Goal: Download file/media

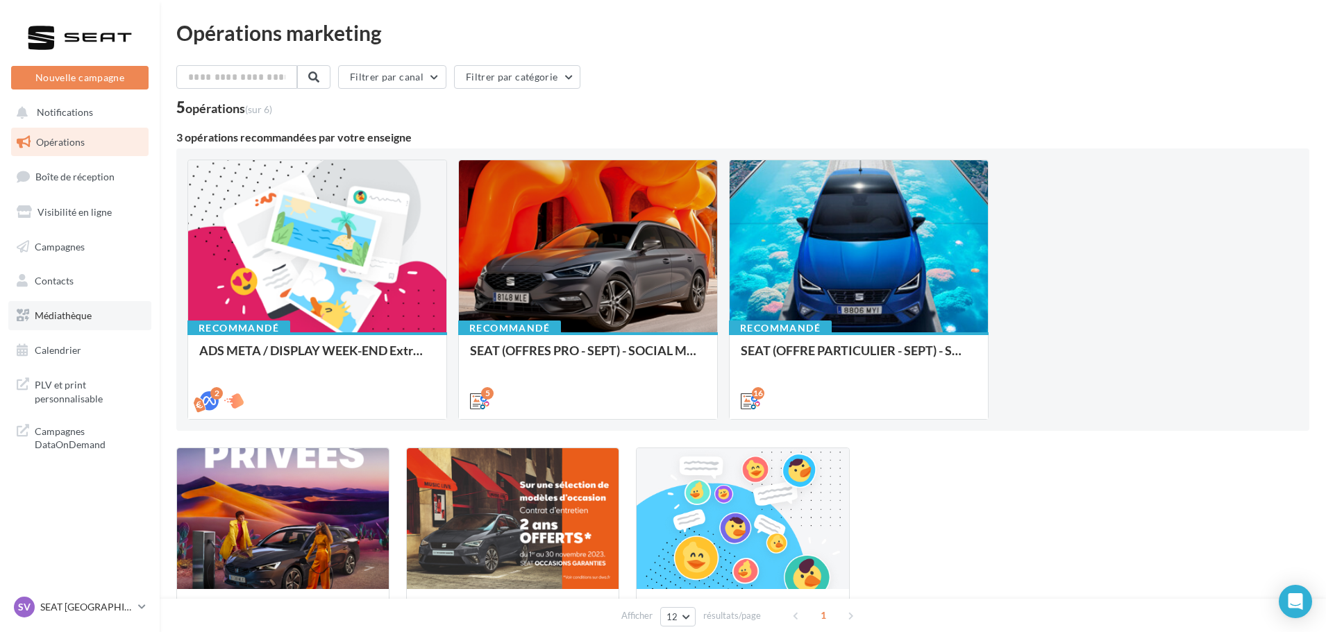
click at [53, 310] on span "Médiathèque" at bounding box center [63, 316] width 57 height 12
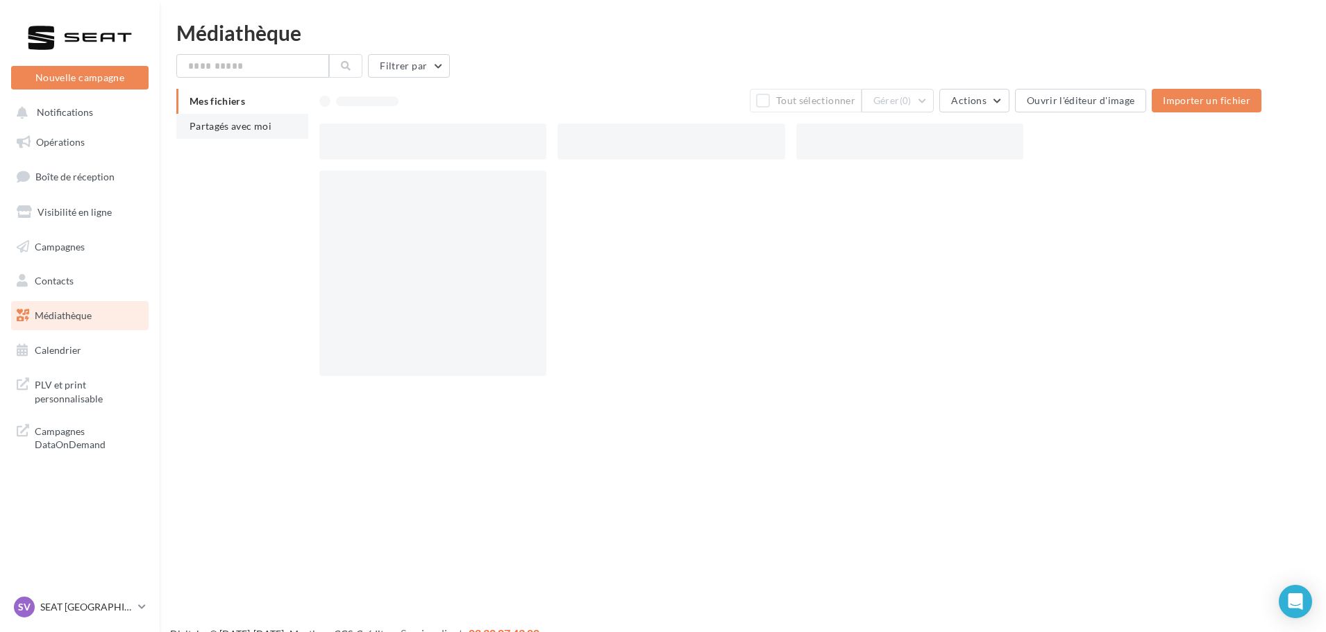
click at [214, 137] on li "Partagés avec moi" at bounding box center [242, 126] width 132 height 25
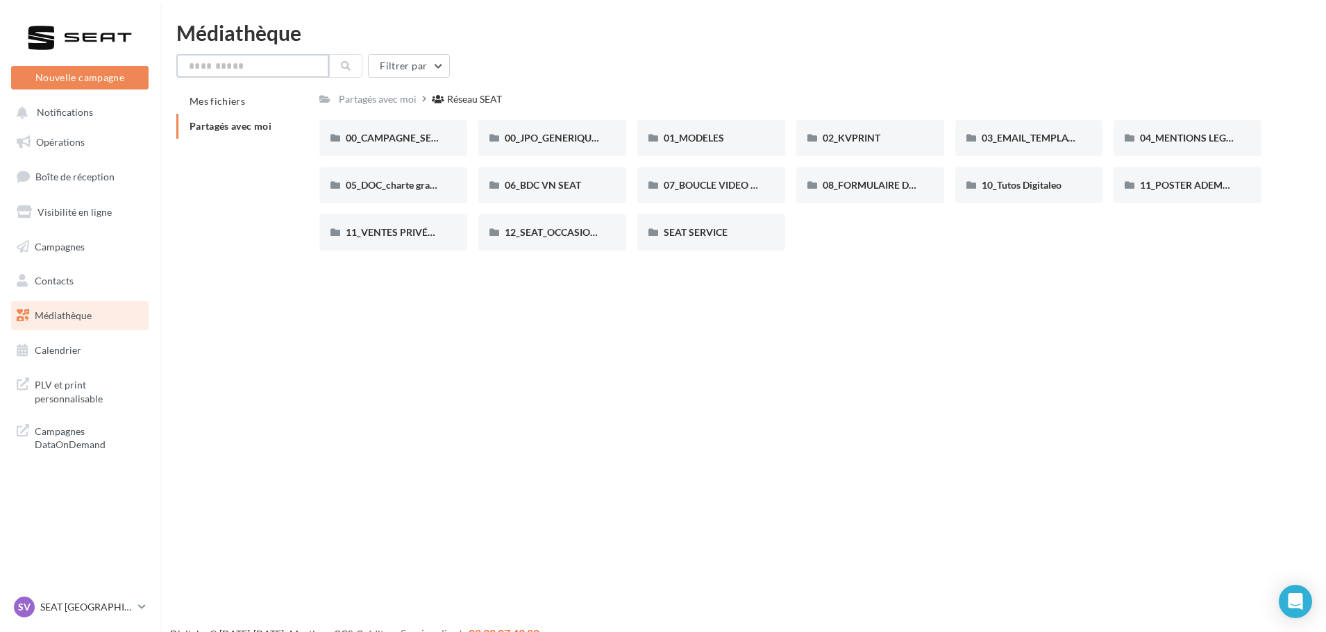
click at [252, 65] on input "text" at bounding box center [252, 66] width 153 height 24
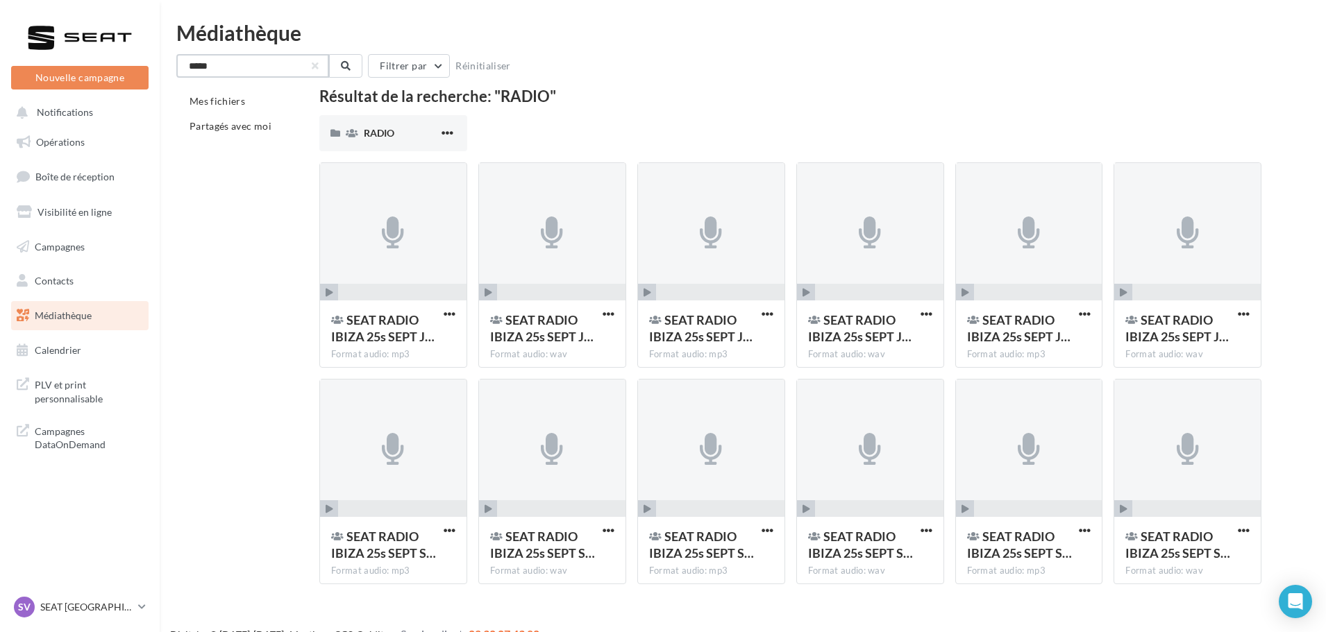
type input "*****"
click at [329, 291] on icon "button" at bounding box center [330, 293] width 8 height 8
click at [644, 288] on span "button" at bounding box center [647, 293] width 18 height 18
click at [966, 283] on div at bounding box center [1029, 232] width 146 height 139
click at [962, 292] on icon "button" at bounding box center [966, 293] width 8 height 8
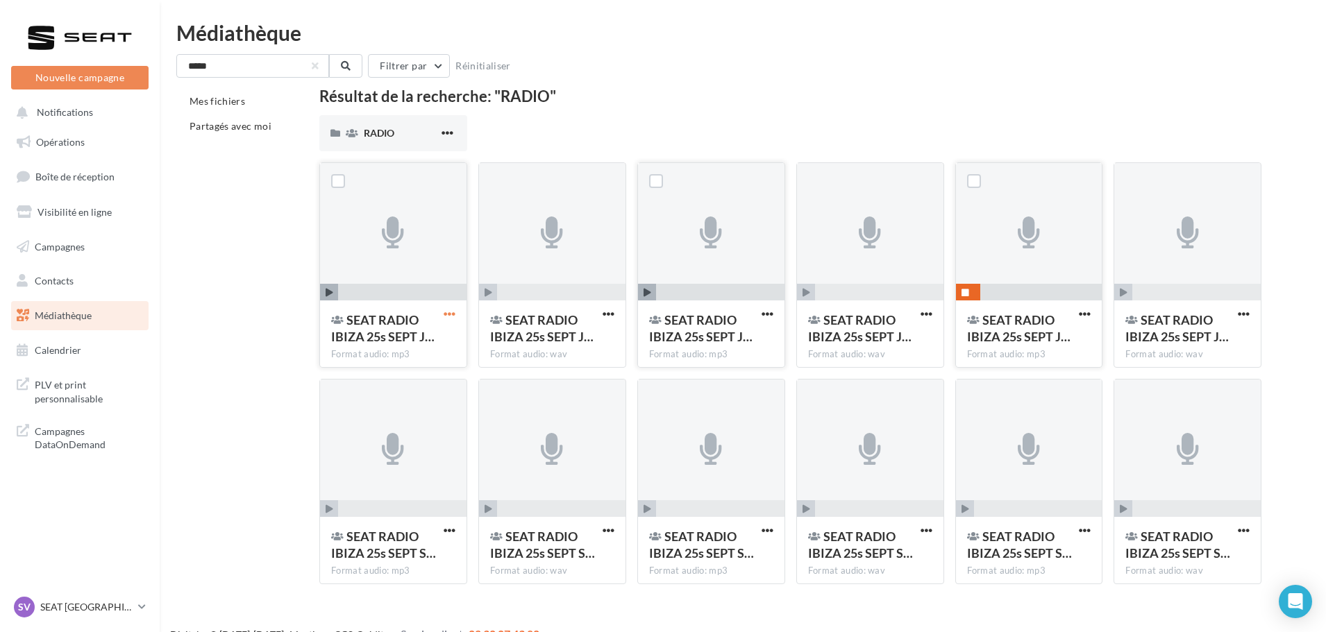
click at [450, 316] on span "button" at bounding box center [450, 314] width 12 height 12
click at [349, 353] on button "Télécharger" at bounding box center [388, 342] width 139 height 36
click at [764, 317] on span "button" at bounding box center [768, 314] width 12 height 12
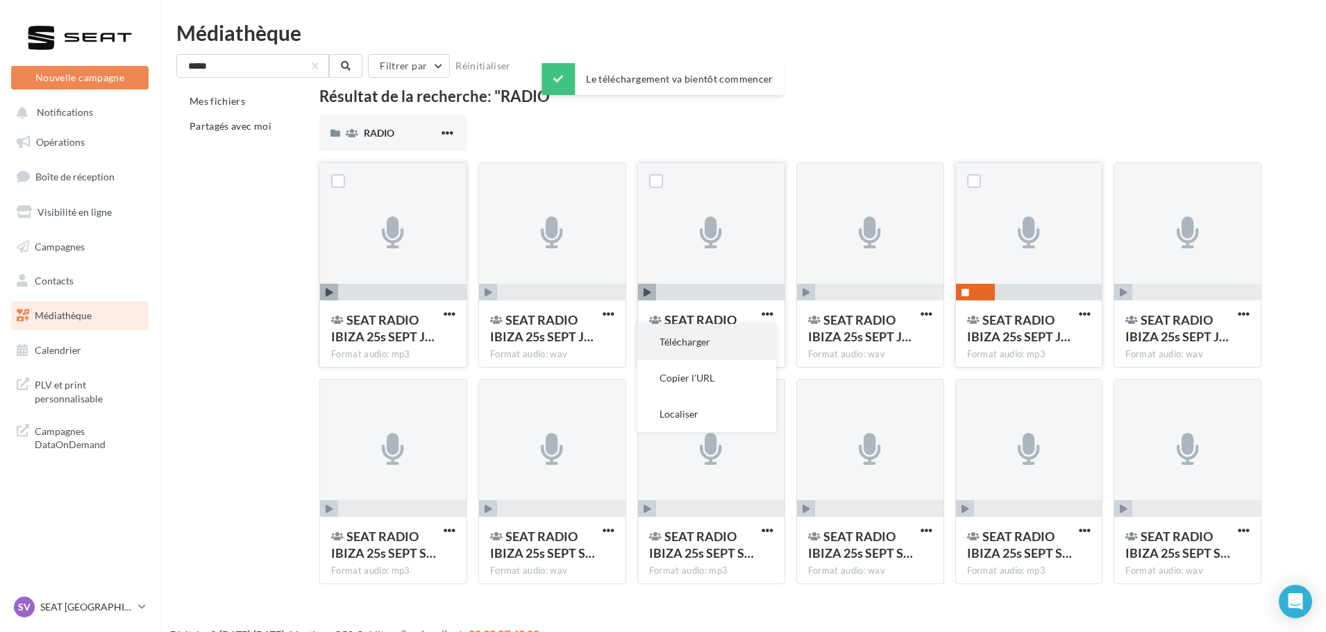
click at [721, 342] on button "Télécharger" at bounding box center [706, 342] width 139 height 36
click at [1085, 313] on span "button" at bounding box center [1085, 314] width 12 height 12
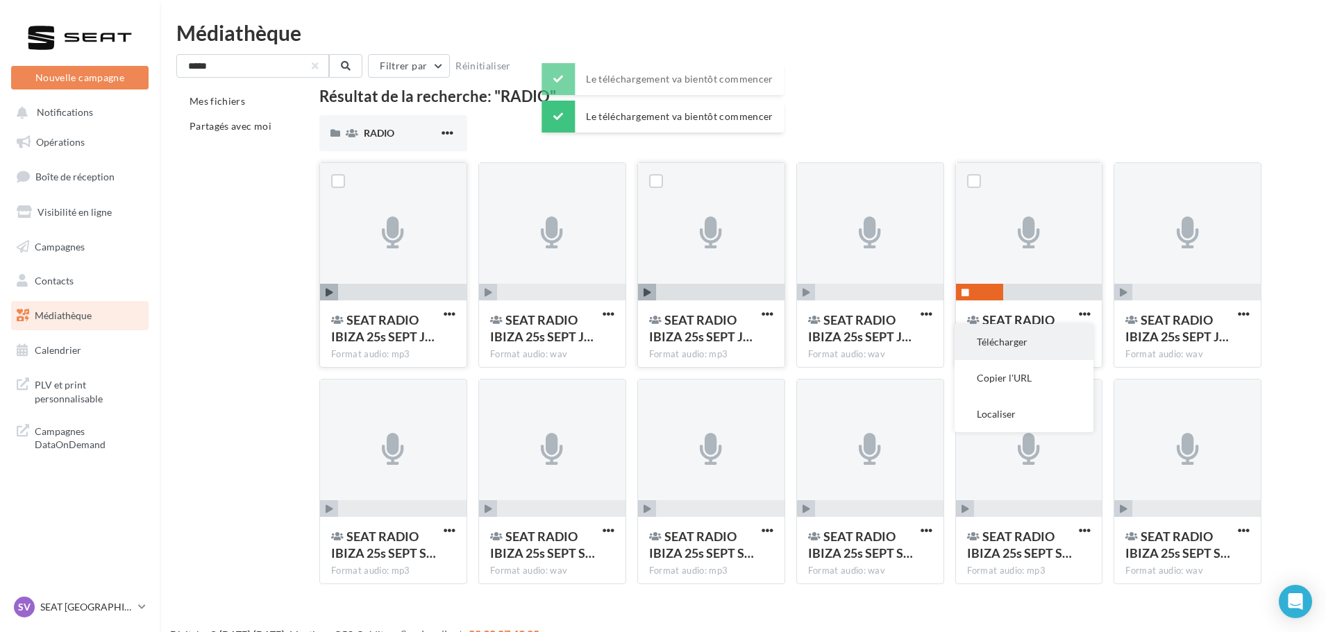
click at [1047, 344] on button "Télécharger" at bounding box center [1024, 342] width 139 height 36
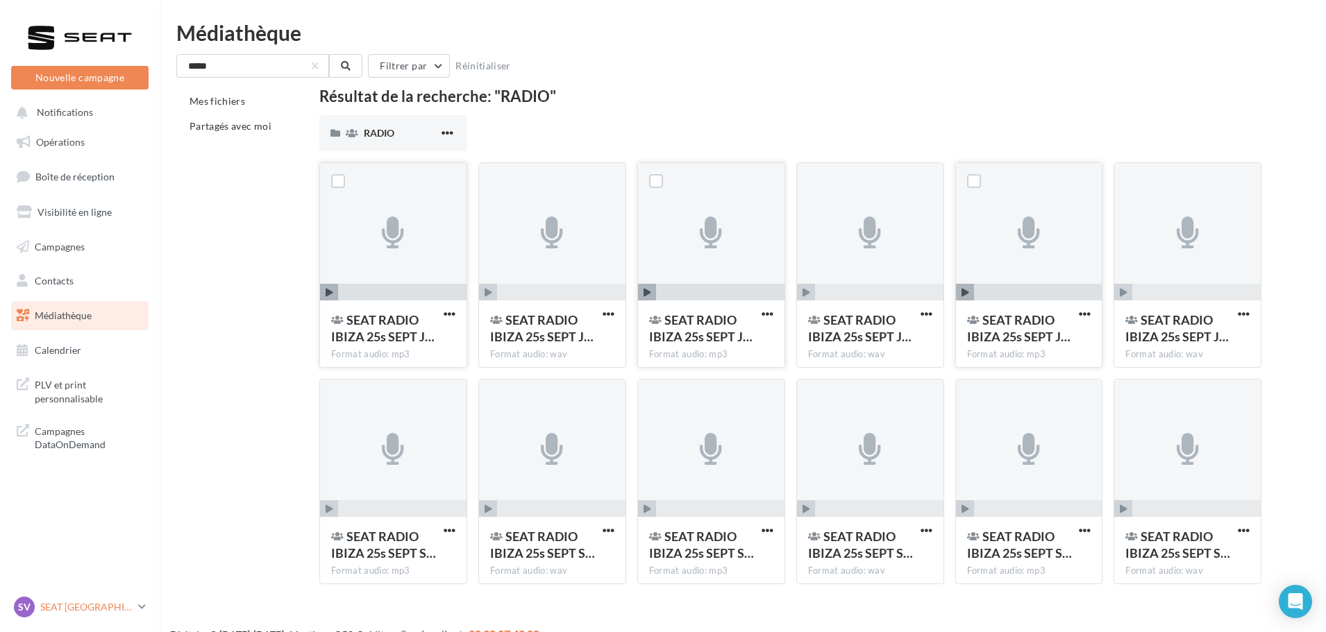
click at [128, 609] on p "SEAT [GEOGRAPHIC_DATA]" at bounding box center [86, 608] width 92 height 14
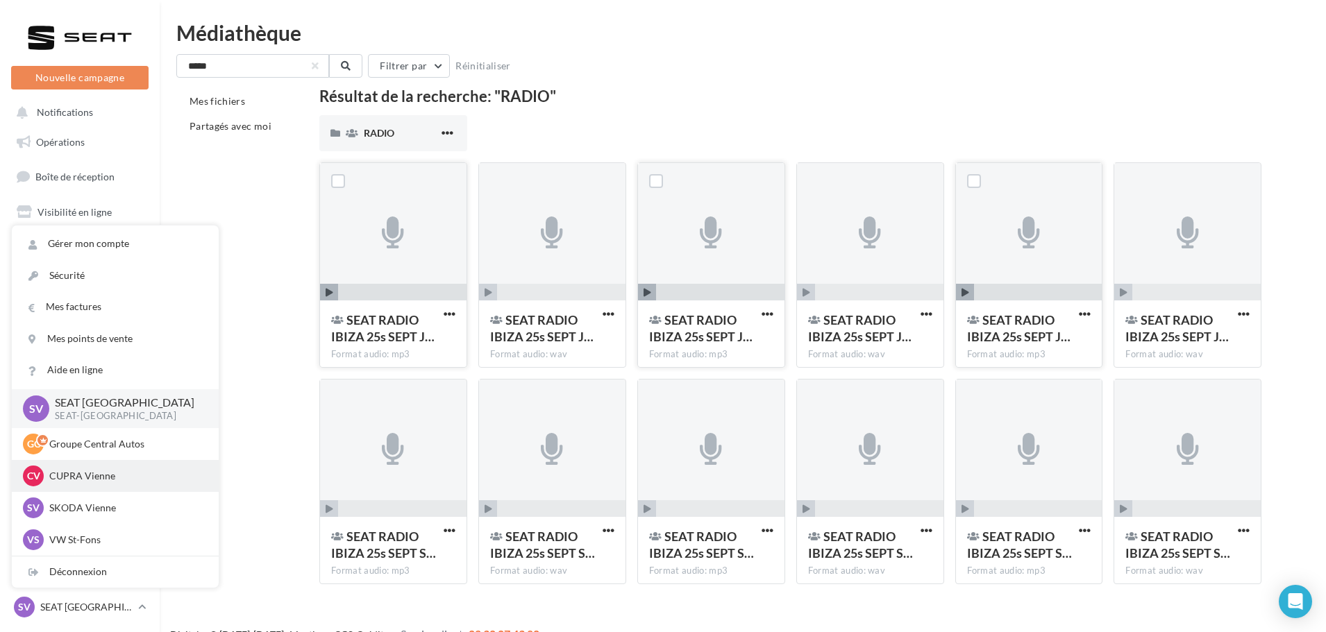
click at [98, 483] on p "CUPRA Vienne" at bounding box center [125, 476] width 153 height 14
